Goal: Check status

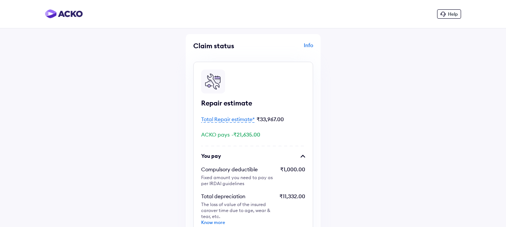
click at [306, 44] on div "Info" at bounding box center [284, 49] width 58 height 14
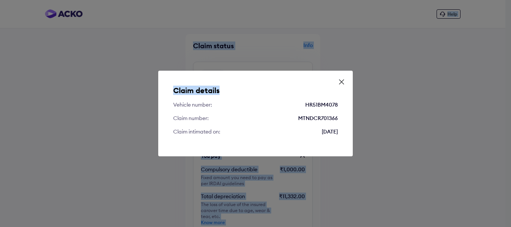
drag, startPoint x: 347, startPoint y: 49, endPoint x: 289, endPoint y: -40, distance: 106.1
click at [289, 0] on html "Help Claim status Info Repair estimate Total Repair estimate* ₹33,967.00 ACKO p…" at bounding box center [255, 113] width 511 height 227
click at [341, 80] on icon at bounding box center [341, 81] width 7 height 7
